Goal: Task Accomplishment & Management: Manage account settings

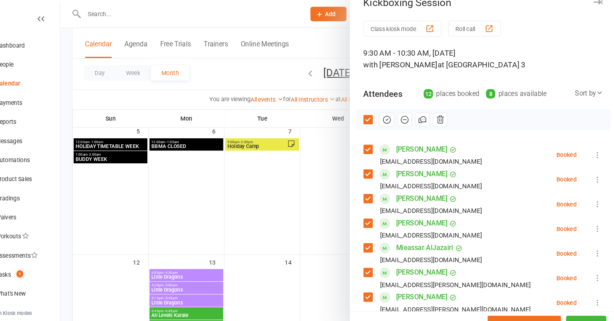
scroll to position [14, 0]
click at [374, 240] on div "Mieassar AlJazairi [EMAIL_ADDRESS][DOMAIN_NAME]" at bounding box center [432, 240] width 116 height 23
click at [378, 190] on label at bounding box center [378, 189] width 8 height 8
click at [376, 234] on label at bounding box center [378, 236] width 8 height 8
click at [377, 159] on div "[PERSON_NAME] Neammat [EMAIL_ADDRESS][DOMAIN_NAME]" at bounding box center [432, 170] width 116 height 23
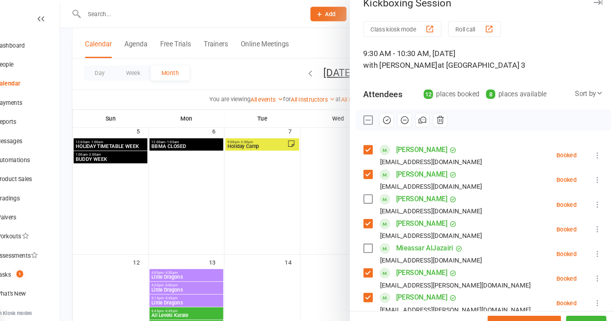
click at [377, 165] on label at bounding box center [378, 165] width 8 height 8
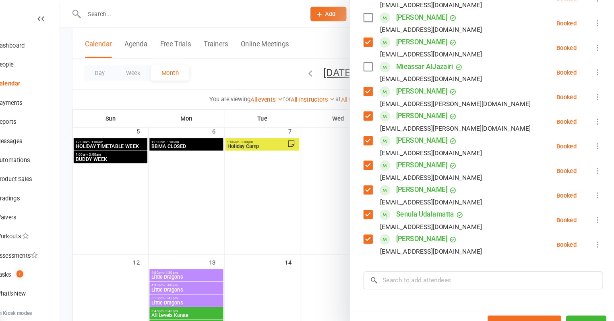
scroll to position [188, 0]
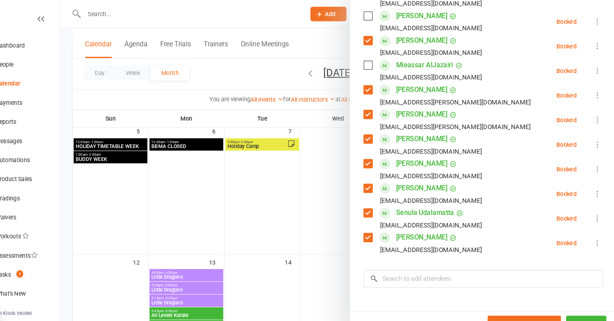
click at [377, 200] on label at bounding box center [378, 202] width 8 height 8
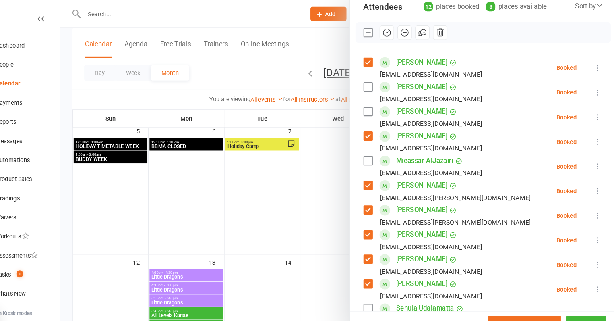
scroll to position [94, 0]
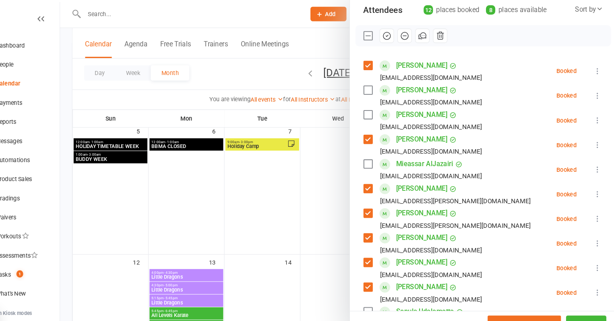
click at [399, 34] on icon "button" at bounding box center [395, 33] width 9 height 9
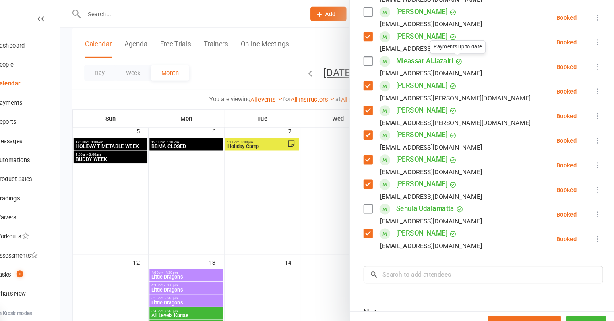
scroll to position [210, 0]
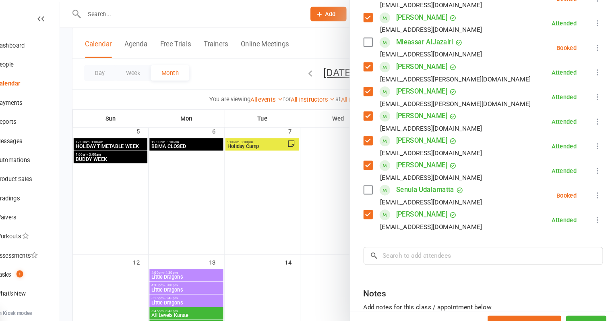
click at [289, 157] on div at bounding box center [349, 160] width 529 height 321
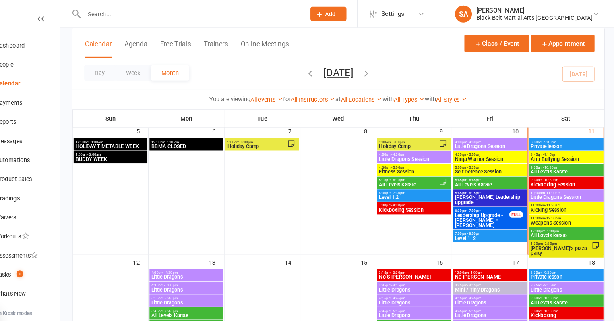
click at [555, 186] on span "Little Dragons Session" at bounding box center [566, 187] width 68 height 5
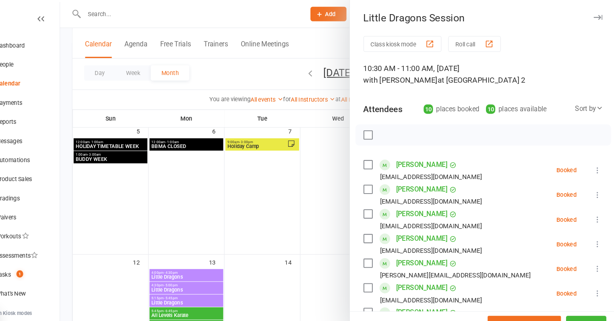
click at [378, 153] on label at bounding box center [378, 156] width 8 height 8
click at [377, 201] on label at bounding box center [378, 203] width 8 height 8
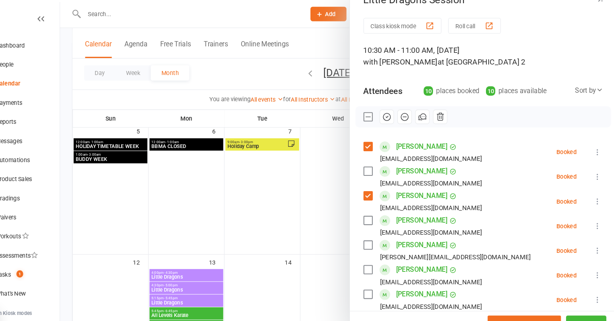
scroll to position [23, 0]
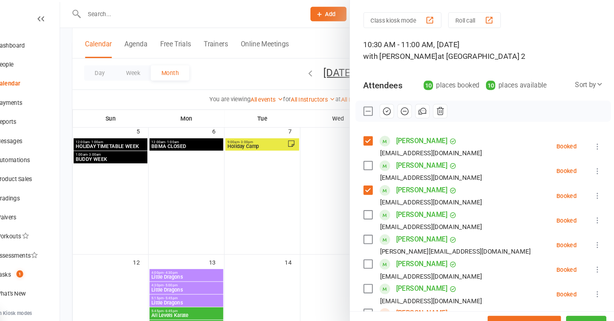
click at [376, 180] on label at bounding box center [378, 180] width 8 height 8
click at [374, 205] on label at bounding box center [378, 204] width 8 height 8
click at [372, 226] on div "Class kiosk mode Roll call 10:30 AM - 11:00 AM, [DATE] with [PERSON_NAME] at Ac…" at bounding box center [487, 259] width 253 height 494
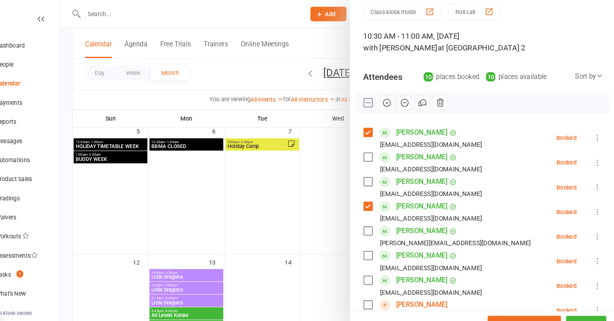
scroll to position [31, 0]
click at [378, 221] on label at bounding box center [378, 218] width 8 height 8
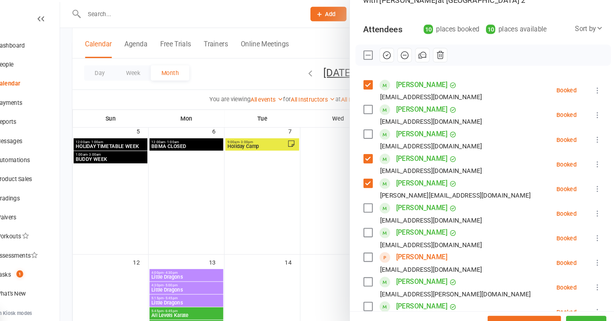
scroll to position [77, 0]
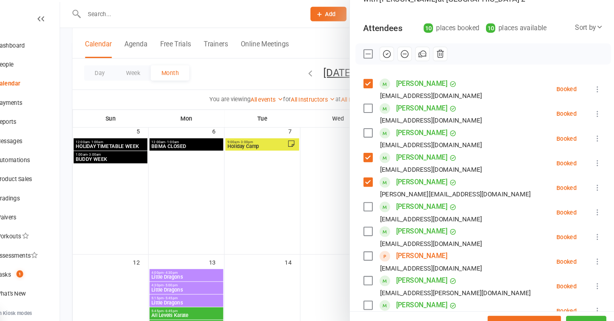
click at [377, 215] on label at bounding box center [378, 219] width 8 height 8
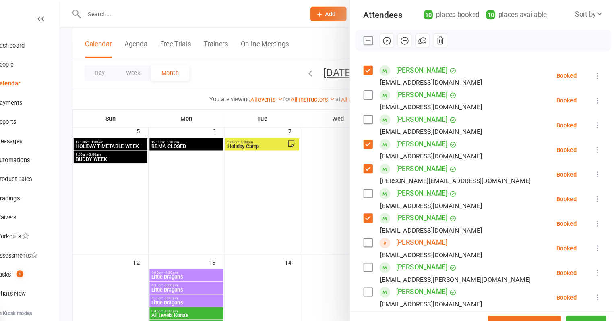
click at [379, 231] on label at bounding box center [378, 230] width 8 height 8
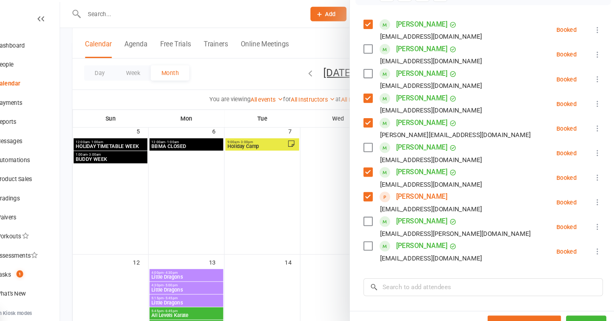
scroll to position [133, 0]
click at [375, 232] on label at bounding box center [378, 234] width 8 height 8
click at [405, 277] on input "search" at bounding box center [488, 272] width 228 height 17
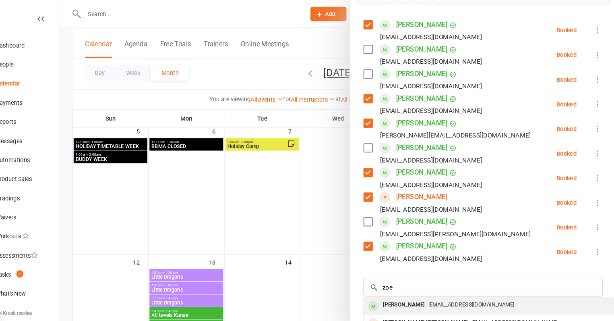
type input "zoe"
click at [411, 290] on div "[PERSON_NAME]" at bounding box center [412, 289] width 46 height 12
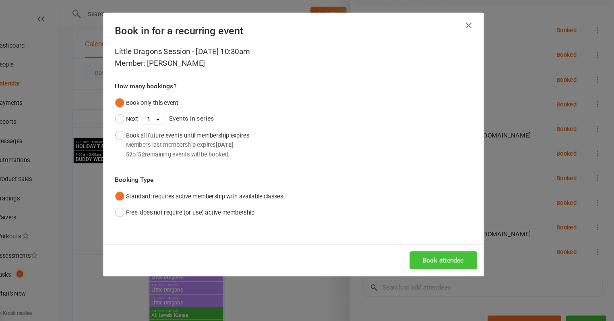
click at [436, 252] on button "Book attendee" at bounding box center [450, 246] width 64 height 17
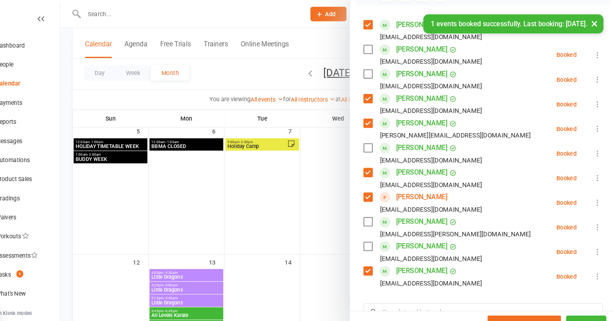
click at [379, 233] on label at bounding box center [378, 234] width 8 height 8
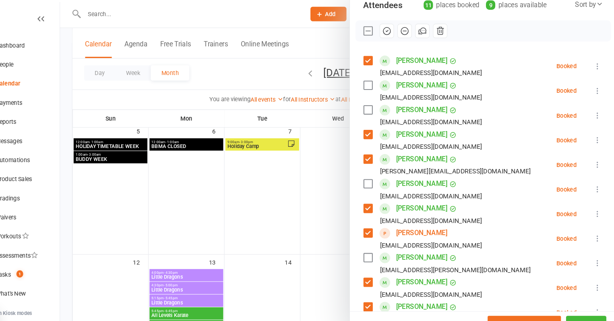
scroll to position [97, 0]
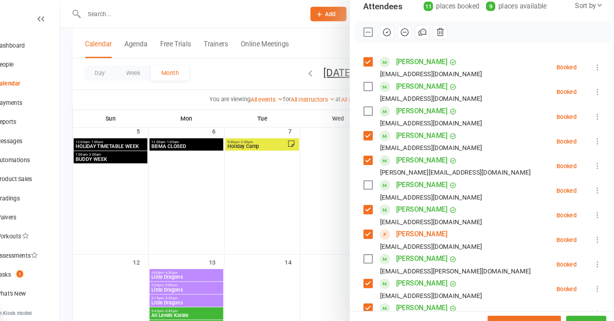
click at [397, 30] on icon "button" at bounding box center [395, 30] width 9 height 9
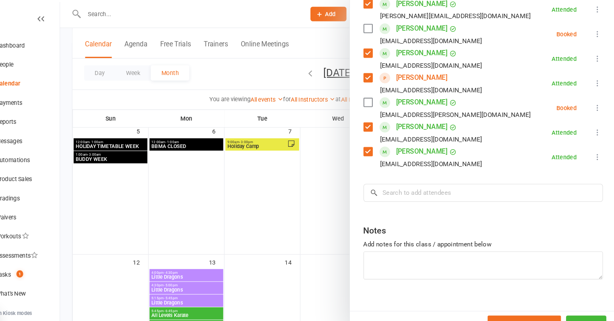
scroll to position [254, 0]
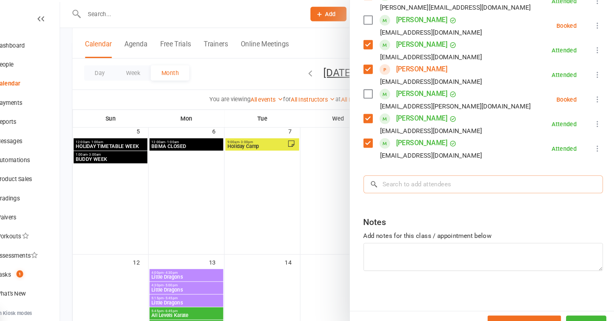
click at [424, 172] on input "search" at bounding box center [488, 174] width 228 height 17
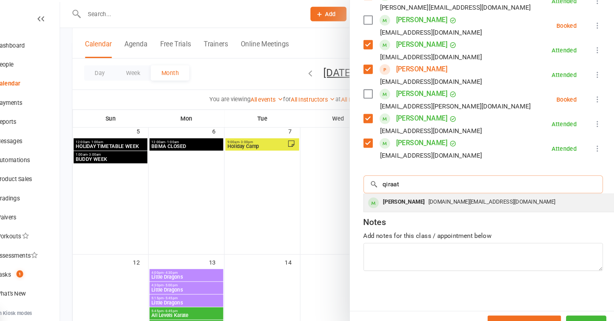
type input "qiraat"
click at [420, 189] on div "[PERSON_NAME]" at bounding box center [412, 192] width 46 height 12
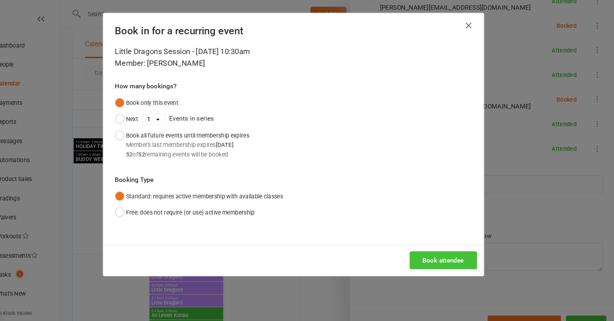
click at [436, 245] on button "Book attendee" at bounding box center [450, 246] width 64 height 17
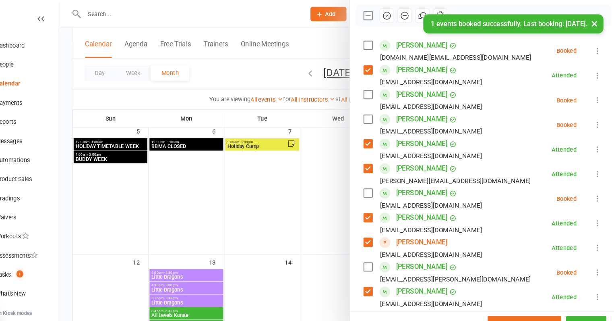
scroll to position [112, 0]
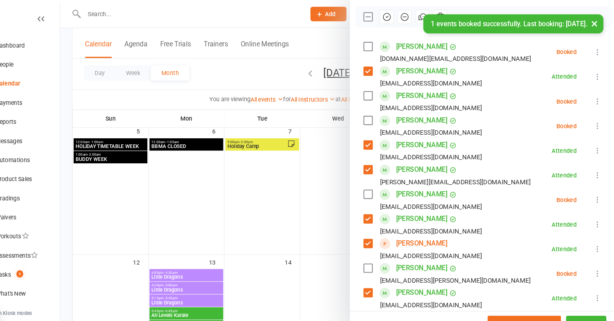
click at [378, 46] on label at bounding box center [378, 44] width 8 height 8
click at [396, 14] on div "× 1 events booked successfully. Last booking: [DATE]." at bounding box center [302, 14] width 604 height 0
click at [394, 13] on icon "button" at bounding box center [395, 16] width 9 height 9
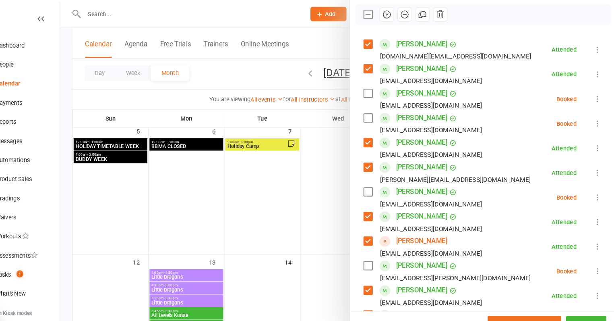
scroll to position [116, 0]
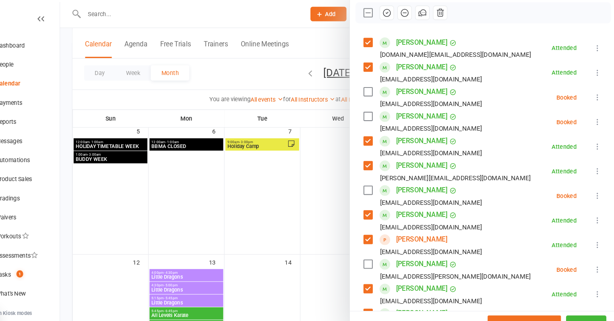
click at [255, 190] on div at bounding box center [349, 160] width 529 height 321
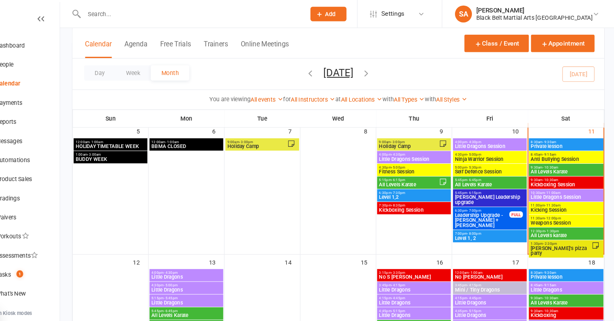
click at [554, 193] on span "- 11:30am" at bounding box center [553, 195] width 15 height 4
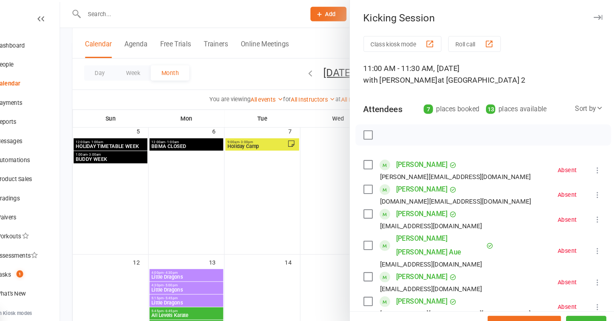
click at [377, 158] on label at bounding box center [378, 156] width 8 height 8
click at [374, 178] on label at bounding box center [378, 180] width 8 height 8
click at [375, 200] on label at bounding box center [378, 203] width 8 height 8
click at [378, 229] on label at bounding box center [378, 233] width 8 height 8
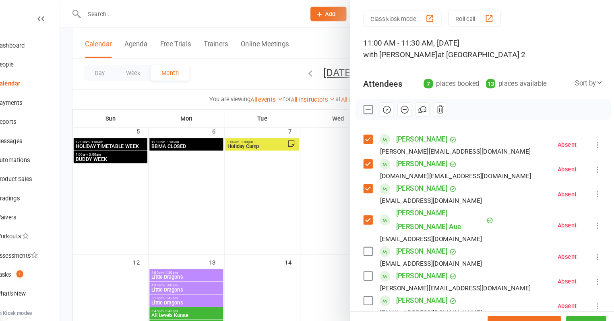
click at [378, 234] on label at bounding box center [378, 238] width 8 height 8
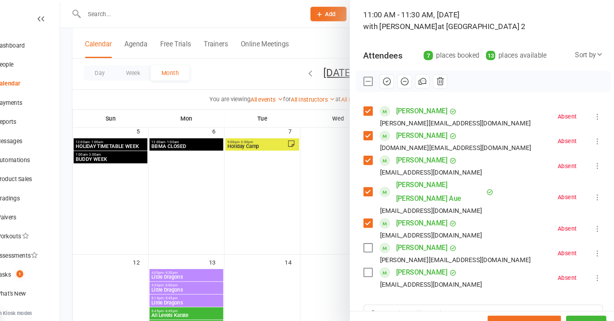
scroll to position [56, 0]
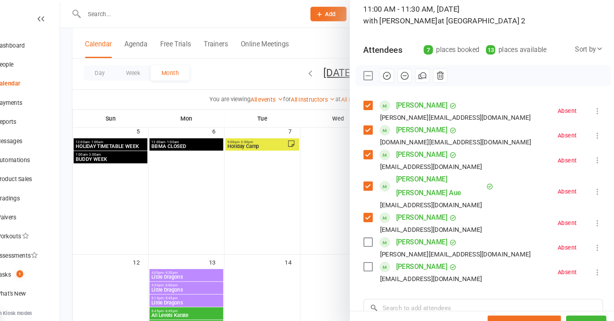
click at [379, 225] on label at bounding box center [378, 229] width 8 height 8
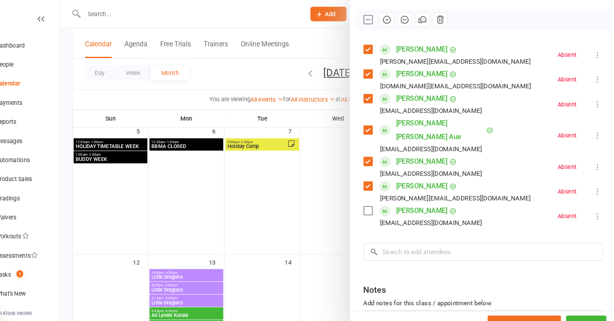
scroll to position [110, 0]
click at [408, 230] on input "search" at bounding box center [488, 238] width 228 height 17
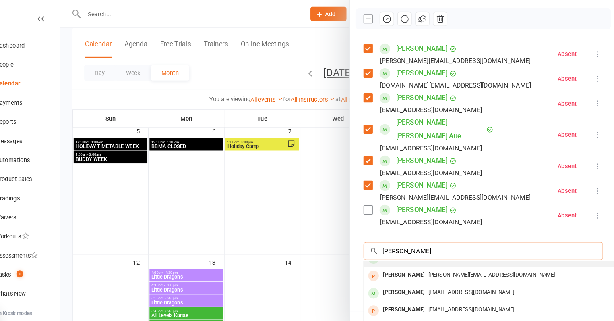
scroll to position [43, 0]
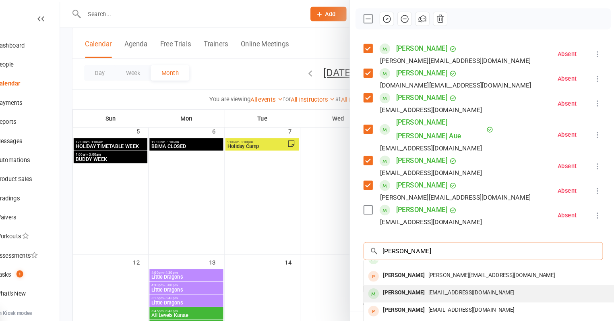
type input "[PERSON_NAME]"
click at [429, 272] on div "[PERSON_NAME]" at bounding box center [412, 278] width 46 height 12
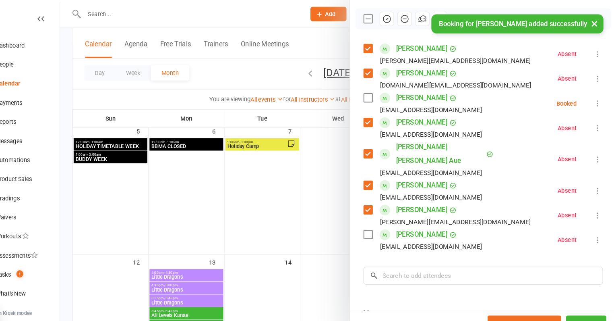
click at [383, 99] on div "[EMAIL_ADDRESS][DOMAIN_NAME]" at bounding box center [432, 104] width 116 height 10
click at [380, 89] on label at bounding box center [378, 93] width 8 height 8
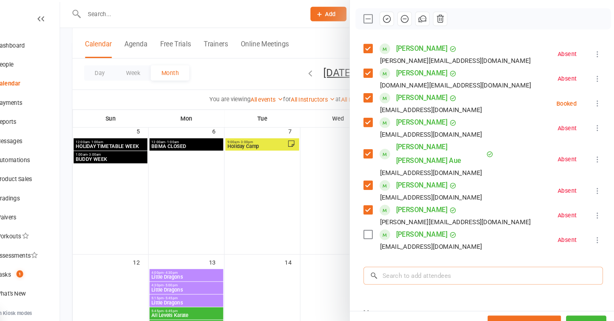
click at [437, 253] on input "search" at bounding box center [488, 261] width 228 height 17
paste input "[PERSON_NAME]"
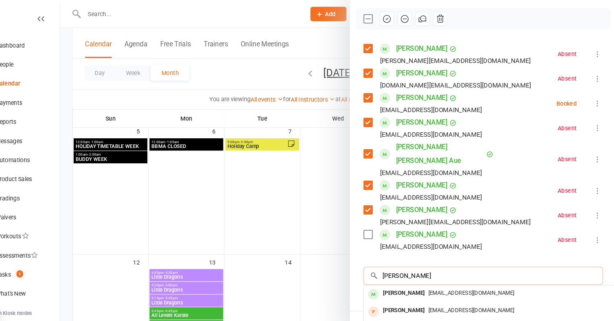
scroll to position [0, 0]
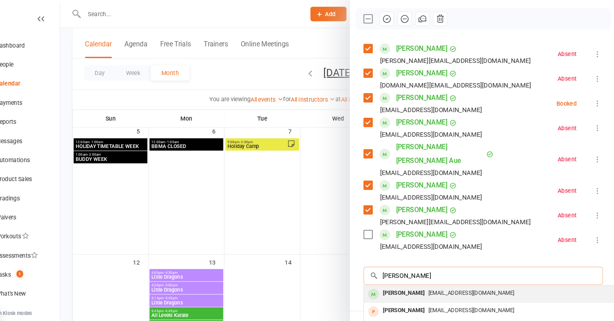
type input "[PERSON_NAME]"
click at [435, 272] on div "[PERSON_NAME]" at bounding box center [412, 278] width 46 height 12
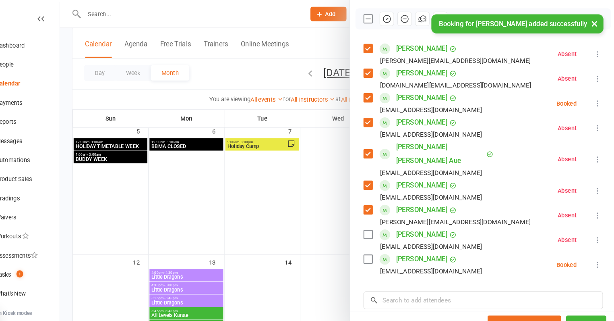
click at [378, 242] on label at bounding box center [378, 246] width 8 height 8
click at [395, 14] on div "× Booking for [PERSON_NAME] added successfully" at bounding box center [302, 14] width 604 height 0
click at [394, 14] on div "× Booking for [PERSON_NAME] added successfully" at bounding box center [302, 14] width 604 height 0
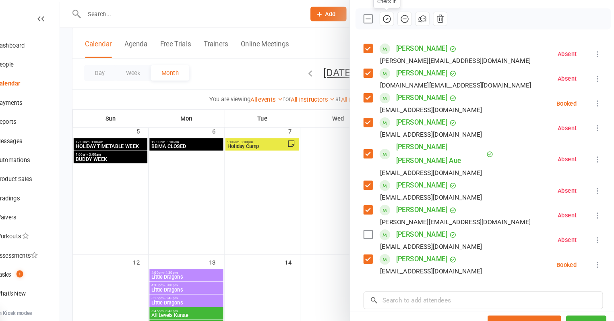
click at [397, 18] on icon "button" at bounding box center [395, 17] width 9 height 9
click at [294, 150] on div at bounding box center [349, 160] width 529 height 321
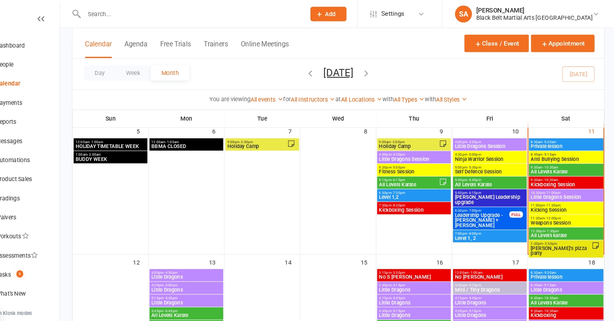
click at [556, 213] on span "Weapons Session" at bounding box center [566, 211] width 68 height 5
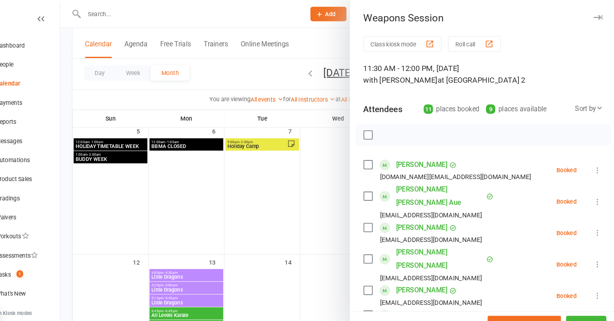
click at [336, 207] on div at bounding box center [349, 160] width 529 height 321
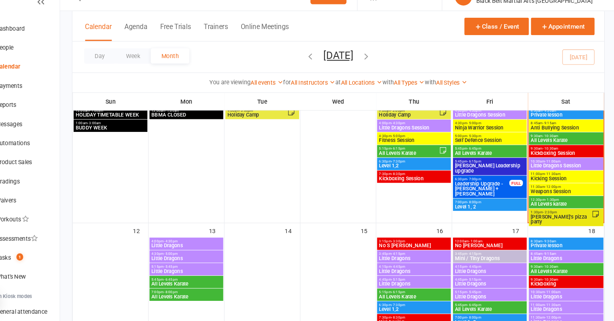
scroll to position [130, 0]
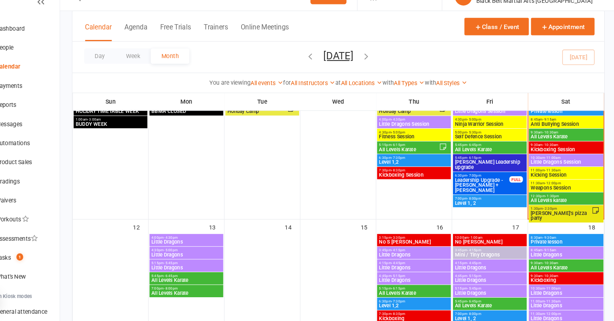
click at [556, 192] on span "Weapons Session" at bounding box center [566, 194] width 68 height 5
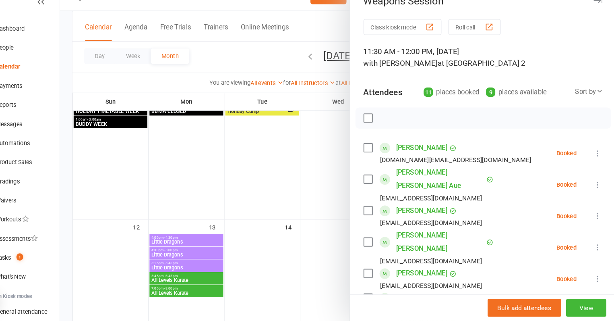
click at [377, 155] on label at bounding box center [378, 156] width 8 height 8
click at [377, 182] on label at bounding box center [378, 186] width 8 height 8
click at [375, 212] on label at bounding box center [378, 216] width 8 height 8
click at [377, 271] on label at bounding box center [378, 275] width 8 height 8
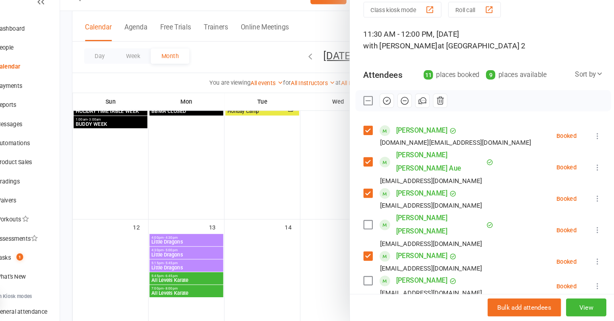
click at [377, 278] on label at bounding box center [378, 282] width 8 height 8
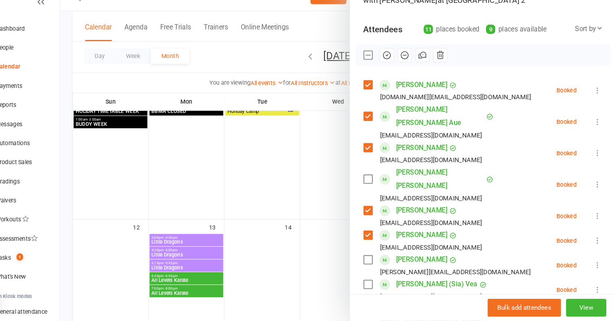
scroll to position [61, 0]
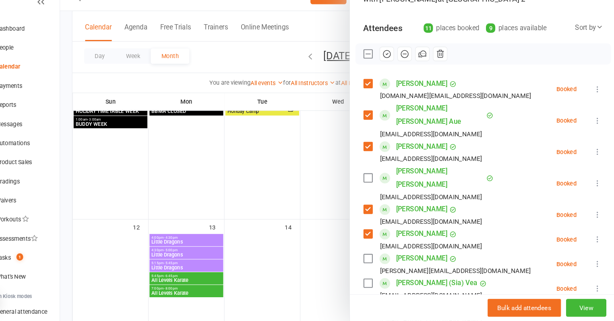
click at [378, 257] on label at bounding box center [378, 261] width 8 height 8
click at [379, 281] on label at bounding box center [378, 285] width 8 height 8
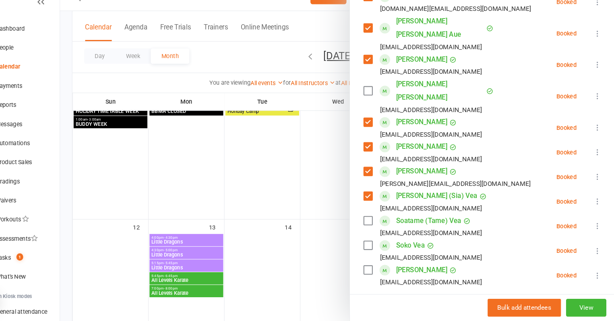
scroll to position [144, 0]
click at [378, 198] on label at bounding box center [378, 202] width 8 height 8
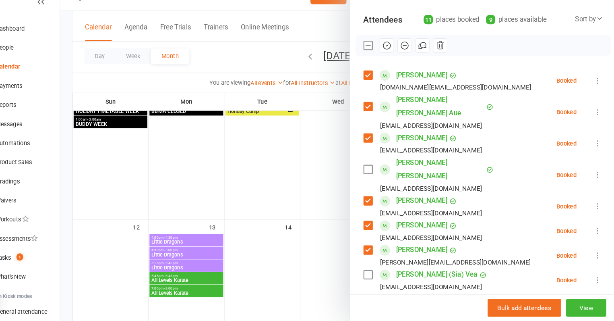
scroll to position [64, 0]
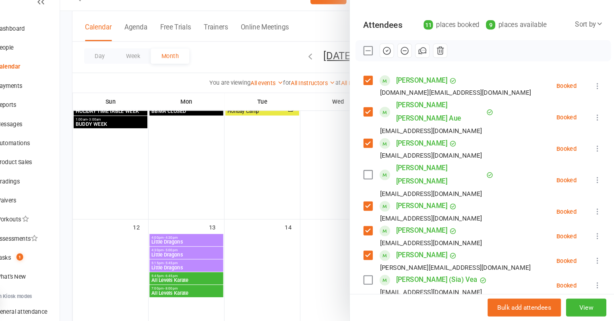
click at [394, 67] on icon "button" at bounding box center [395, 64] width 9 height 9
click at [308, 152] on div at bounding box center [349, 160] width 529 height 321
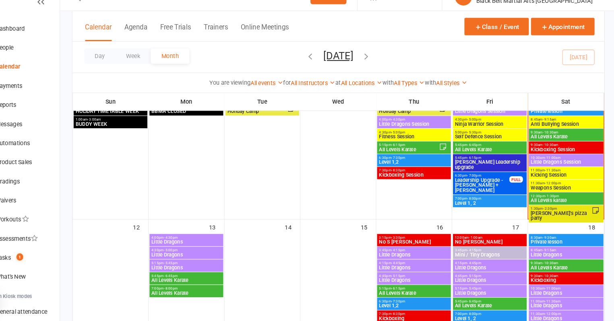
click at [546, 183] on span "Kicking Session" at bounding box center [566, 182] width 68 height 5
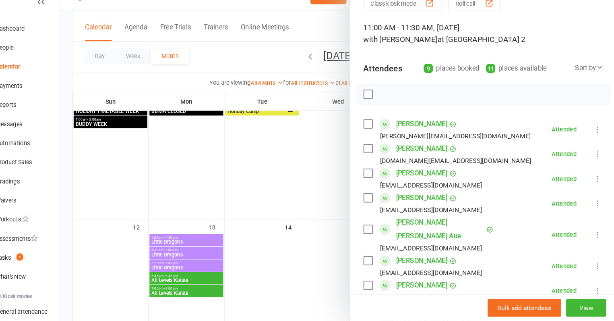
scroll to position [23, 0]
drag, startPoint x: 464, startPoint y: 180, endPoint x: 404, endPoint y: 180, distance: 60.0
click at [404, 180] on li "[PERSON_NAME] [EMAIL_ADDRESS][DOMAIN_NAME] Attended More info Remove Mark absen…" at bounding box center [488, 185] width 228 height 23
copy link "[PERSON_NAME]"
drag, startPoint x: 457, startPoint y: 203, endPoint x: 404, endPoint y: 204, distance: 52.8
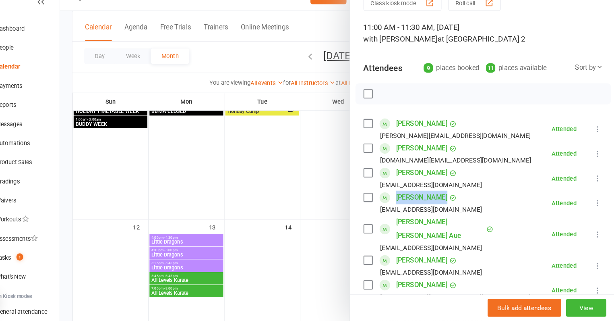
click at [404, 204] on div "[PERSON_NAME] [EMAIL_ADDRESS][DOMAIN_NAME]" at bounding box center [432, 208] width 116 height 23
copy link "[PERSON_NAME]"
click at [379, 259] on label at bounding box center [378, 263] width 8 height 8
click at [450, 102] on icon "button" at bounding box center [446, 105] width 9 height 9
drag, startPoint x: 470, startPoint y: 137, endPoint x: 405, endPoint y: 130, distance: 64.7
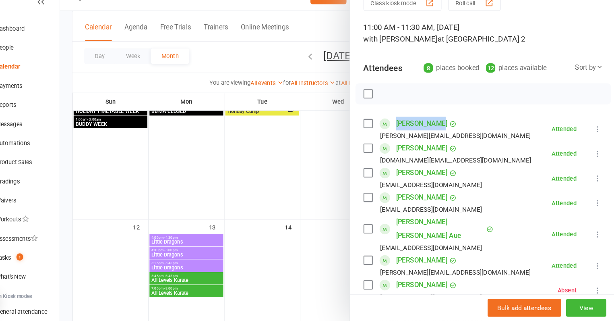
click at [405, 130] on li "[PERSON_NAME] Agrawal [EMAIL_ADDRESS][DOMAIN_NAME] Attended More info Remove Ma…" at bounding box center [488, 138] width 228 height 23
copy link "[PERSON_NAME]"
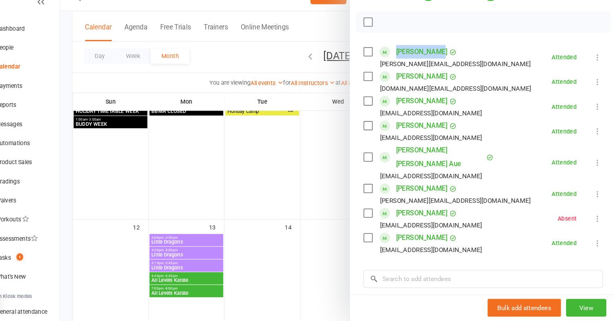
scroll to position [93, 0]
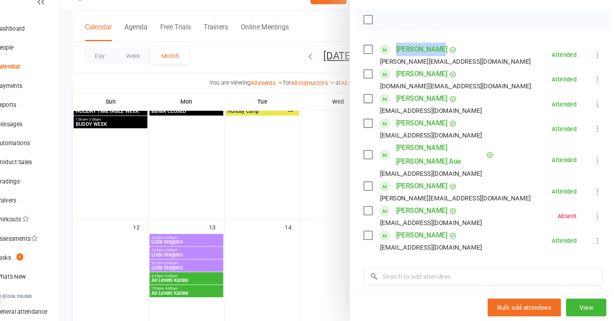
drag, startPoint x: 499, startPoint y: 230, endPoint x: 402, endPoint y: 226, distance: 96.7
click at [402, 233] on li "[PERSON_NAME] [EMAIL_ADDRESS][DOMAIN_NAME] Attended More info Remove Mark absen…" at bounding box center [488, 244] width 228 height 23
copy link "[PERSON_NAME]"
click at [279, 182] on div at bounding box center [349, 160] width 529 height 321
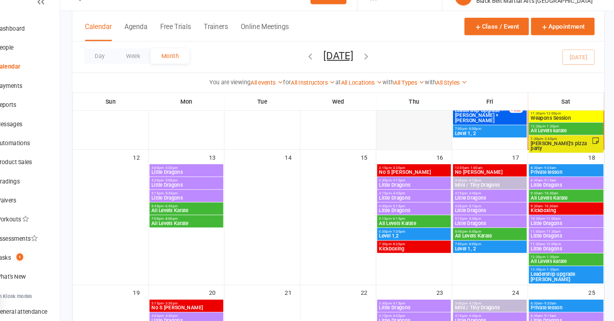
scroll to position [214, 0]
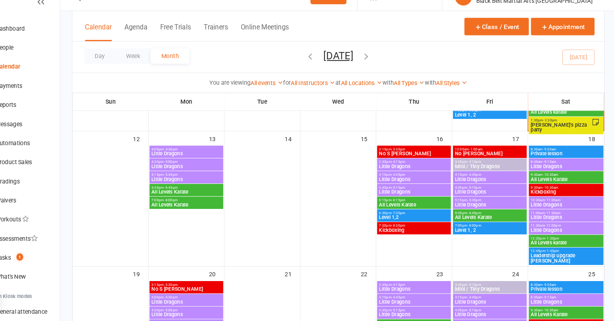
click at [191, 187] on span "Little Dragons" at bounding box center [205, 186] width 67 height 5
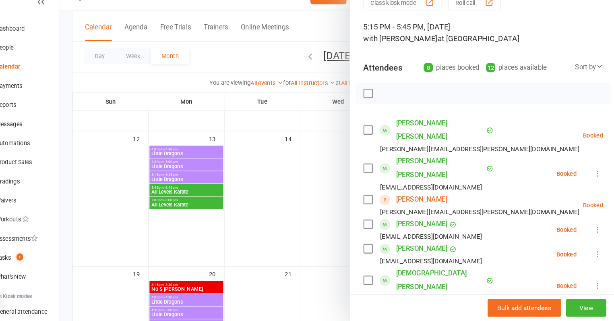
scroll to position [25, 0]
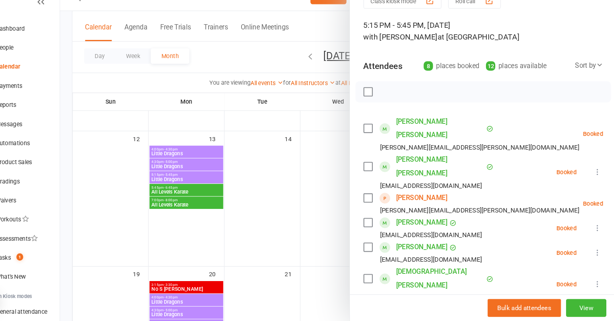
click at [442, 130] on link "[PERSON_NAME] [PERSON_NAME]" at bounding box center [447, 138] width 84 height 26
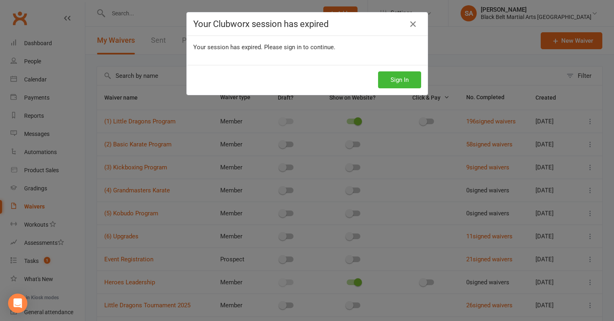
select select "100"
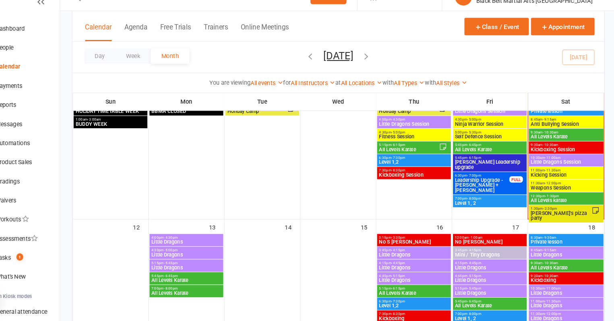
click at [560, 192] on span "Weapons Session" at bounding box center [566, 194] width 68 height 5
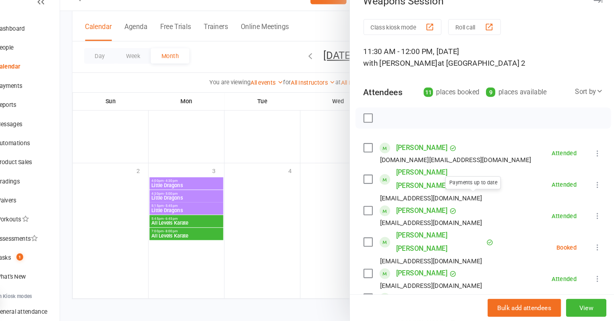
scroll to position [187, 0]
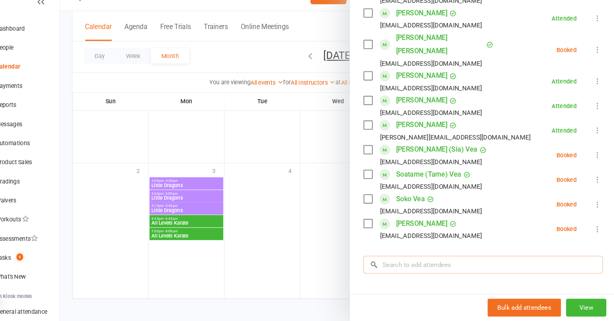
click at [458, 259] on input "search" at bounding box center [488, 267] width 228 height 17
paste input "[PERSON_NAME]"
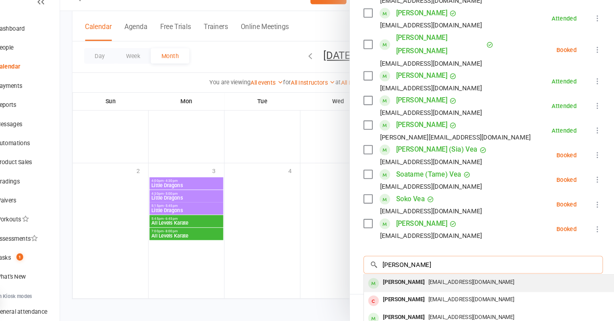
type input "[PERSON_NAME]"
click at [443, 281] on span "[EMAIL_ADDRESS][DOMAIN_NAME]" at bounding box center [476, 284] width 82 height 6
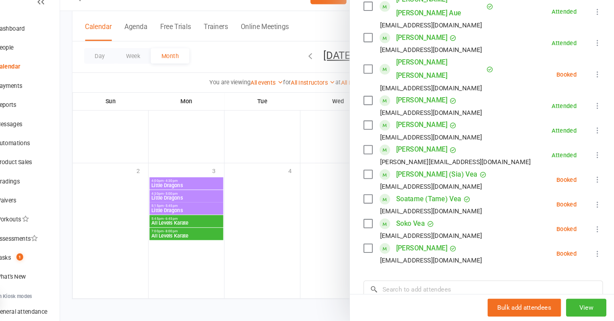
scroll to position [211, 0]
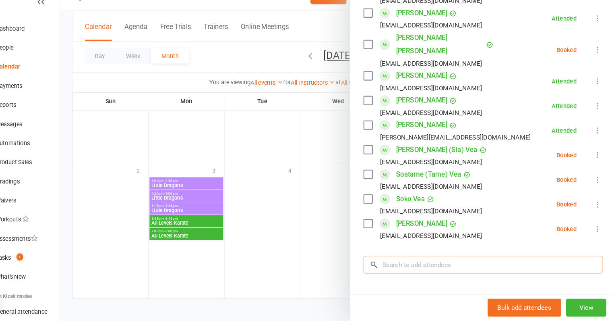
click at [414, 259] on input "search" at bounding box center [488, 267] width 228 height 17
paste input "[PERSON_NAME]"
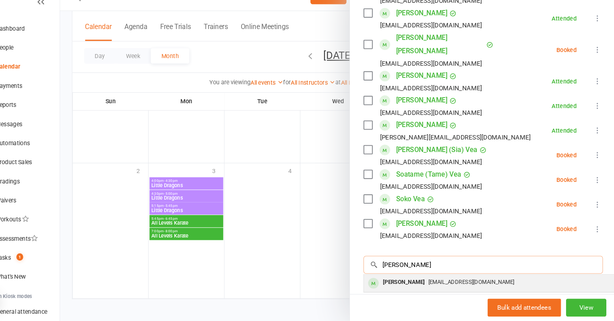
type input "[PERSON_NAME]"
click at [414, 278] on div "[PERSON_NAME]" at bounding box center [412, 284] width 46 height 12
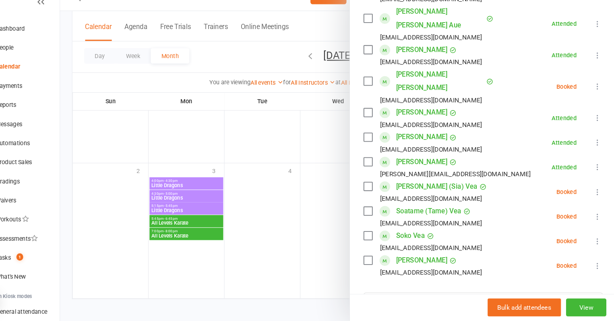
scroll to position [204, 0]
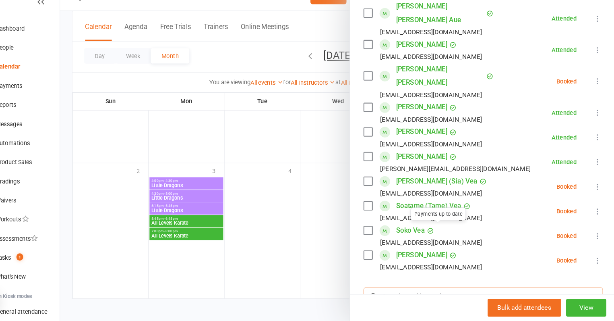
click at [426, 289] on input "search" at bounding box center [488, 297] width 228 height 17
paste input "[PERSON_NAME]"
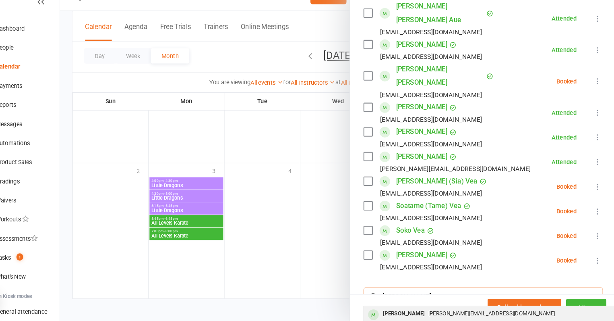
type input "[PERSON_NAME]"
click at [424, 308] on div "[PERSON_NAME]" at bounding box center [412, 314] width 46 height 12
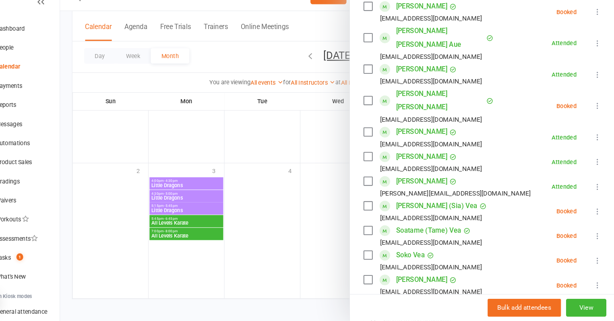
scroll to position [228, 0]
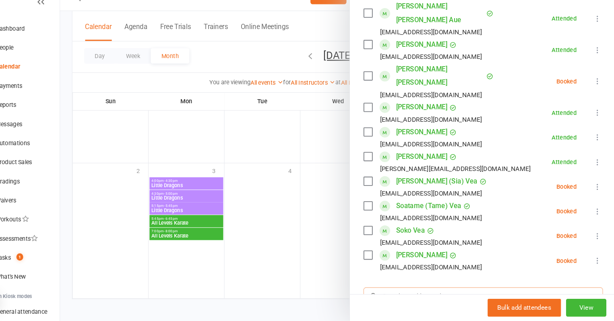
click at [443, 289] on input "search" at bounding box center [488, 297] width 228 height 17
paste input "[PERSON_NAME]"
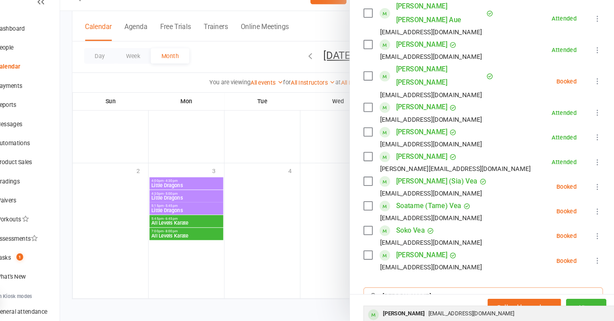
type input "[PERSON_NAME]"
click at [426, 308] on div "[PERSON_NAME]" at bounding box center [412, 314] width 46 height 12
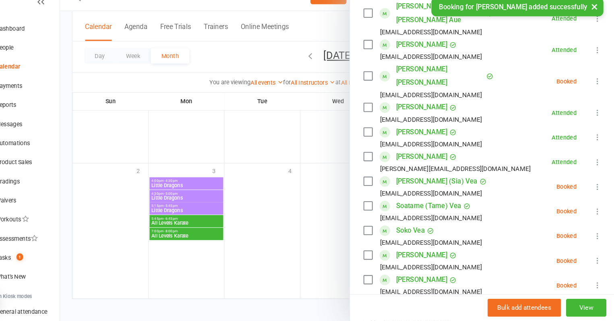
click at [376, 254] on label at bounding box center [378, 258] width 8 height 8
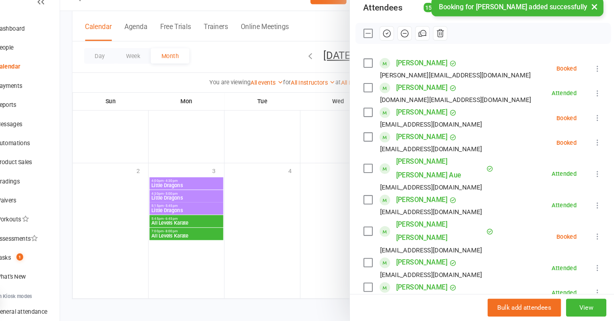
scroll to position [79, 0]
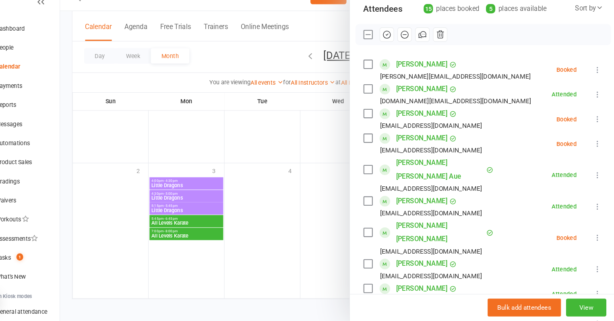
click at [372, 144] on div "Class kiosk mode Roll call 11:30 AM - 12:00 PM, Saturday, October, 11, 2025 wit…" at bounding box center [487, 273] width 253 height 636
click at [375, 146] on label at bounding box center [378, 147] width 8 height 8
click at [378, 124] on label at bounding box center [378, 124] width 8 height 8
click at [378, 75] on label at bounding box center [378, 77] width 8 height 8
click at [391, 50] on icon "button" at bounding box center [395, 48] width 9 height 9
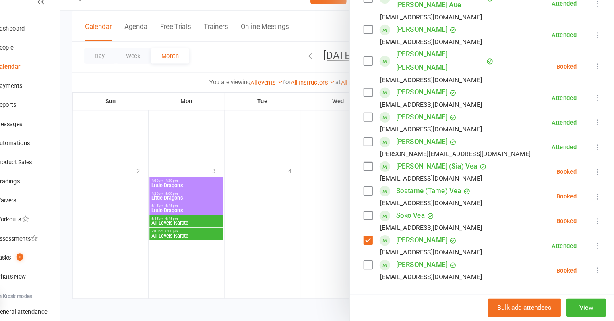
scroll to position [312, 0]
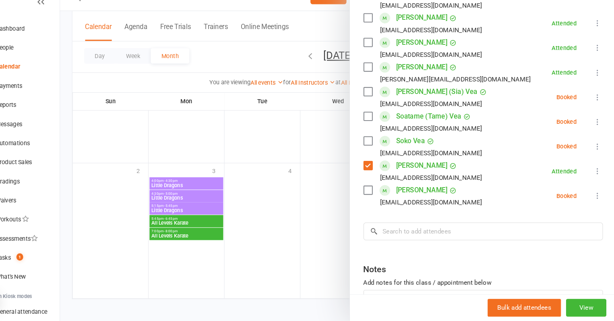
click at [280, 176] on div at bounding box center [349, 160] width 529 height 321
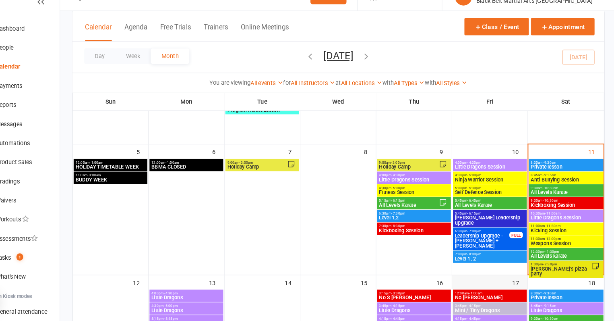
scroll to position [79, 0]
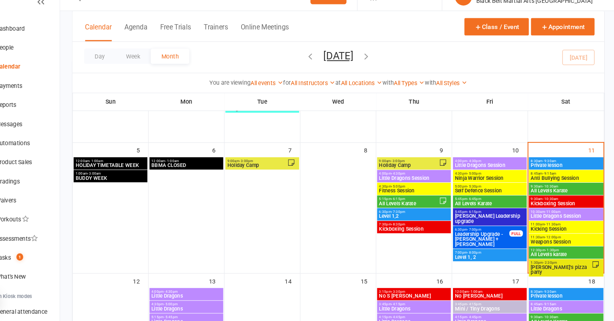
click at [550, 257] on span "All Levels karate" at bounding box center [566, 257] width 68 height 5
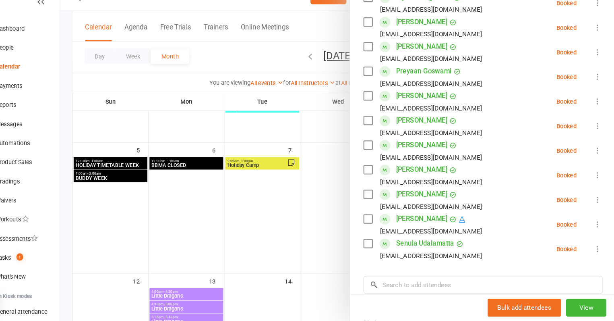
scroll to position [190, 0]
click at [281, 264] on div at bounding box center [349, 160] width 529 height 321
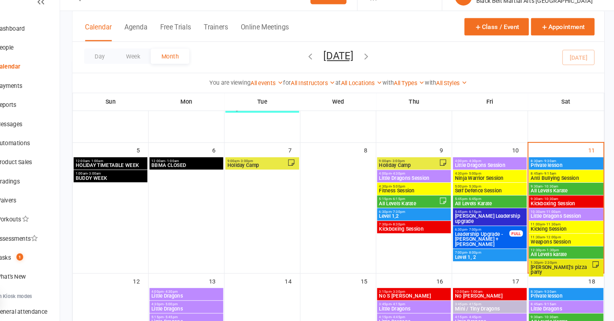
click at [549, 197] on span "All Levels Karate" at bounding box center [566, 196] width 68 height 5
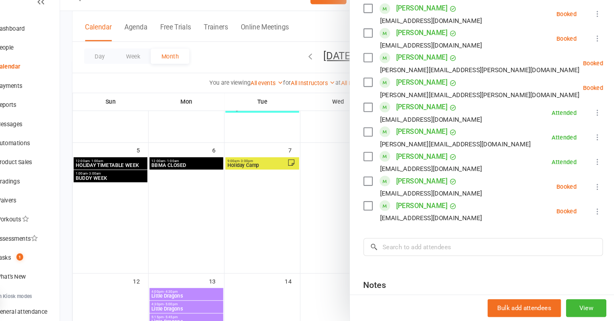
scroll to position [453, 0]
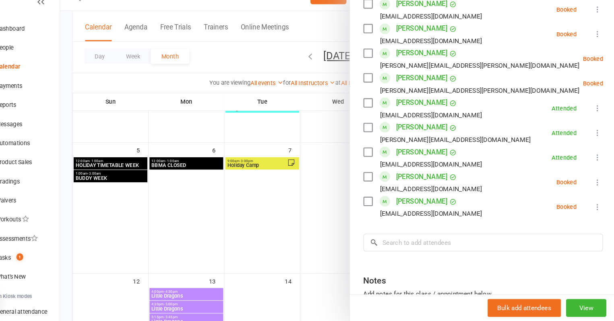
click at [296, 249] on div at bounding box center [349, 160] width 529 height 321
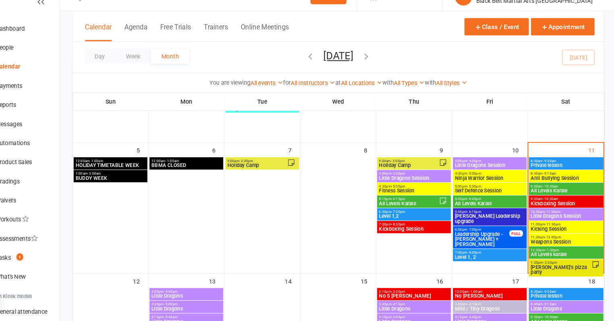
click at [594, 264] on icon at bounding box center [594, 267] width 6 height 6
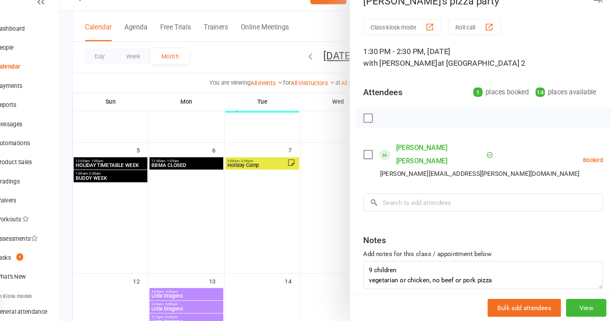
scroll to position [21, 0]
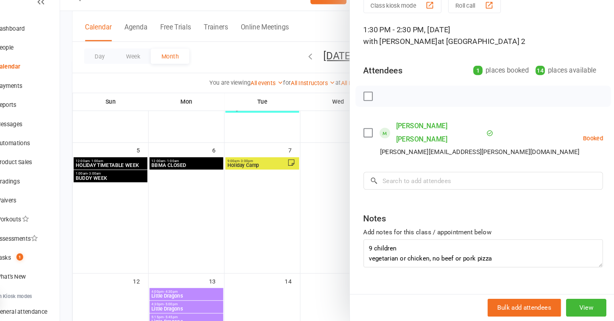
click at [312, 168] on div at bounding box center [349, 160] width 529 height 321
